Goal: Check status: Check status

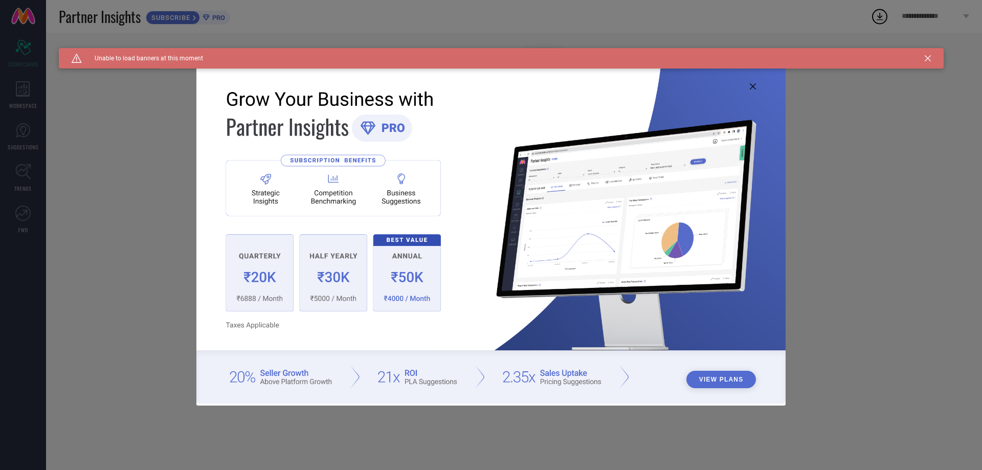
type input "All"
click at [750, 86] on icon at bounding box center [753, 86] width 6 height 6
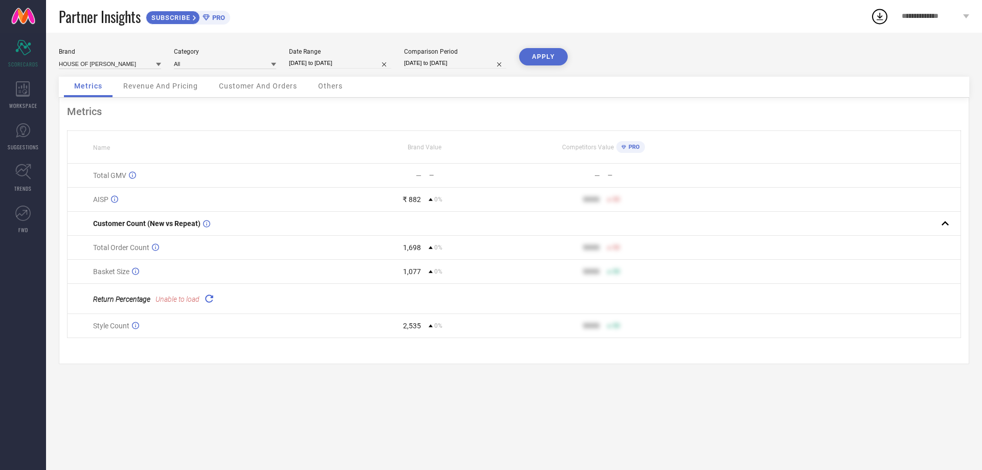
click at [344, 60] on input "[DATE] to [DATE]" at bounding box center [340, 63] width 102 height 11
select select "9"
select select "2025"
select select "10"
select select "2025"
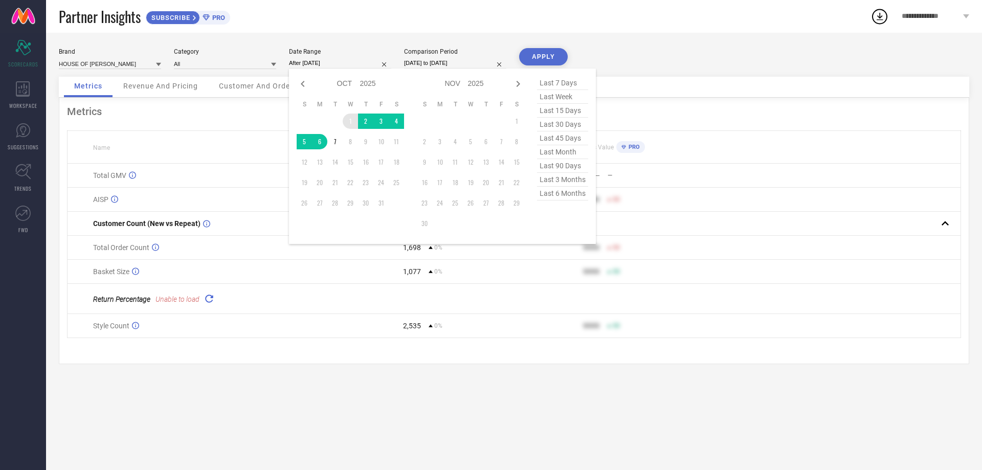
click at [349, 125] on td "1" at bounding box center [350, 121] width 15 height 15
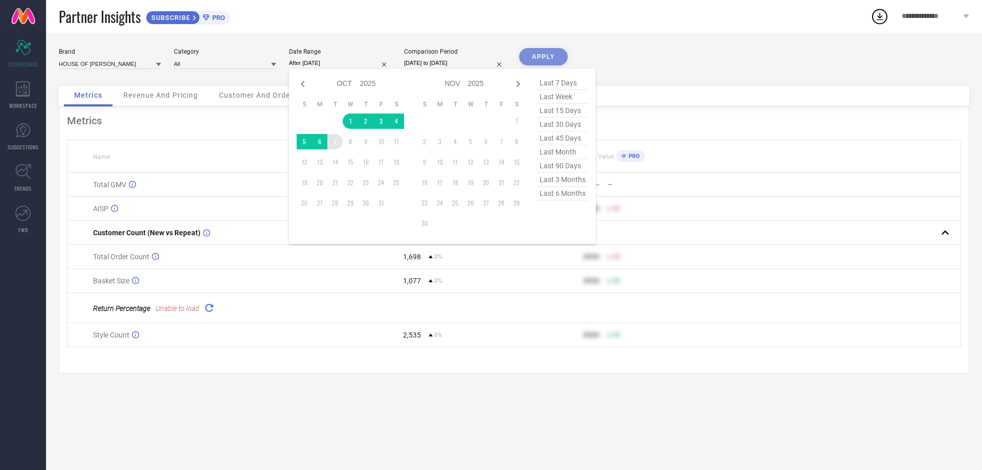
type input "[DATE] to [DATE]"
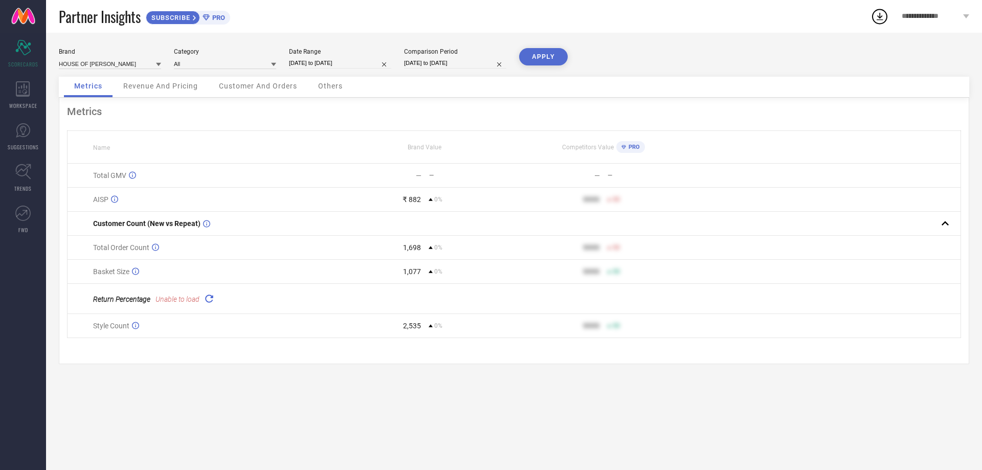
click at [446, 64] on input "[DATE] to [DATE]" at bounding box center [455, 63] width 102 height 11
select select "9"
select select "2025"
select select "10"
select select "2025"
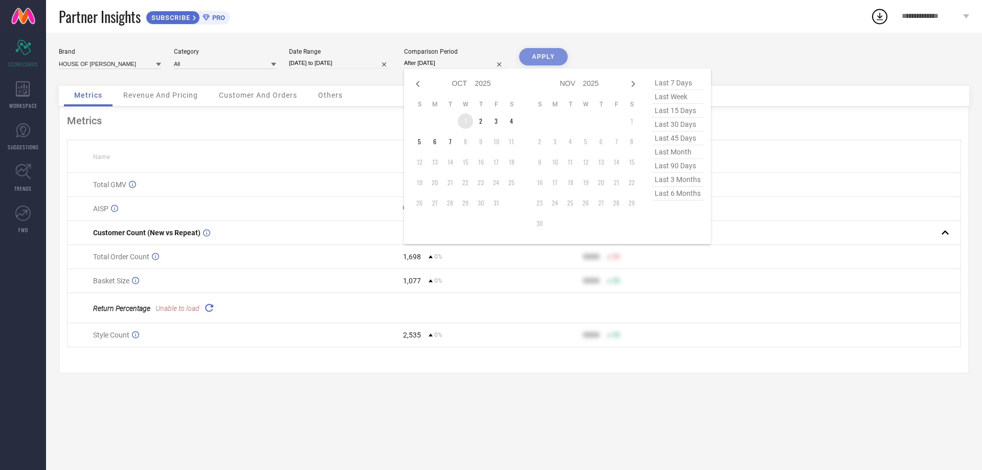
click at [465, 120] on td "1" at bounding box center [465, 121] width 15 height 15
type input "[DATE] to [DATE]"
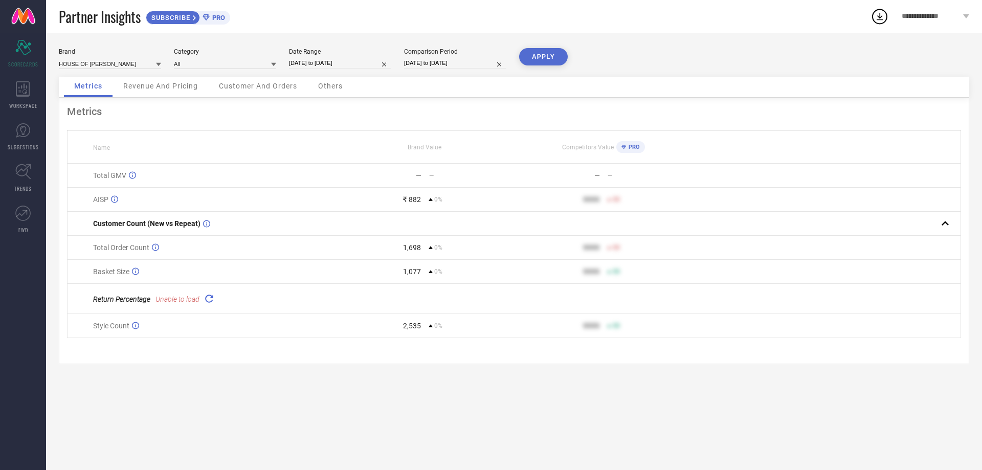
click at [543, 54] on button "APPLY" at bounding box center [543, 56] width 49 height 17
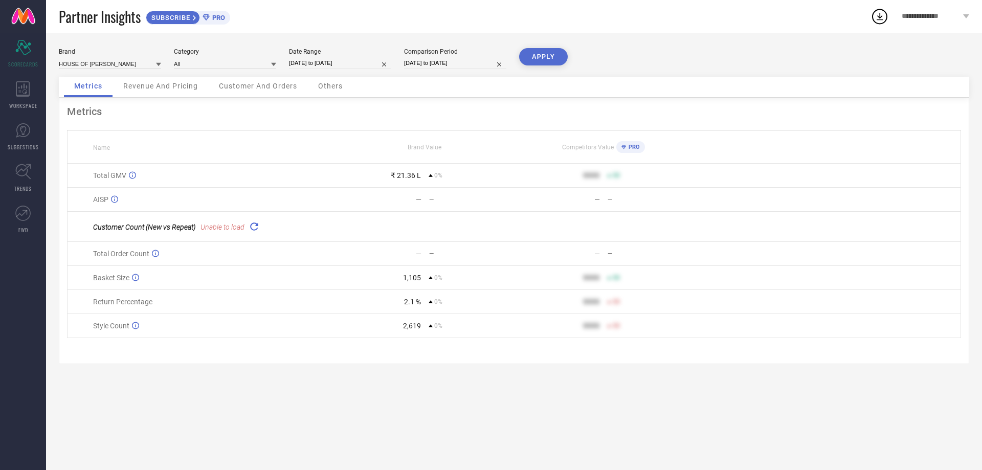
click at [159, 91] on div "Revenue And Pricing" at bounding box center [160, 87] width 95 height 20
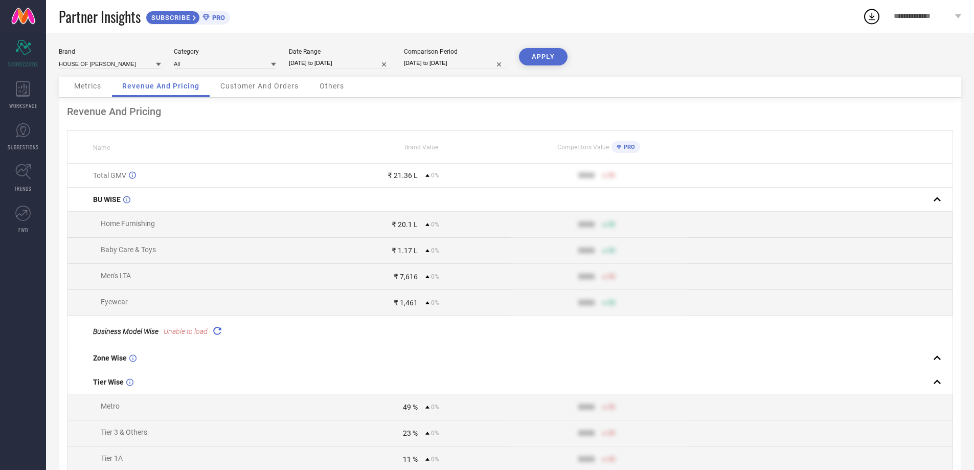
click at [94, 85] on span "Metrics" at bounding box center [87, 86] width 27 height 8
